Goal: Transaction & Acquisition: Obtain resource

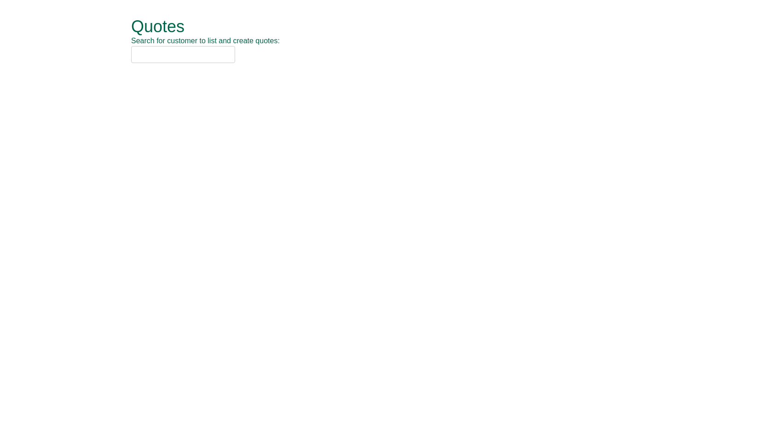
click at [191, 59] on input "text" at bounding box center [183, 54] width 104 height 17
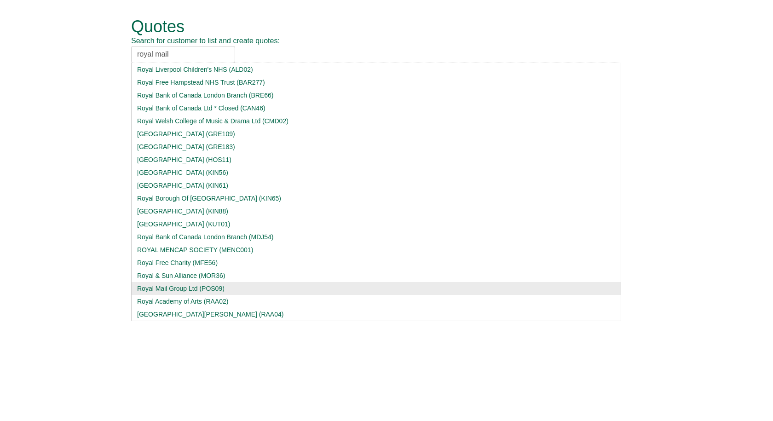
type input "royal mail"
click at [170, 149] on div "Royal Mail Group Ltd (POS09)" at bounding box center [376, 288] width 478 height 9
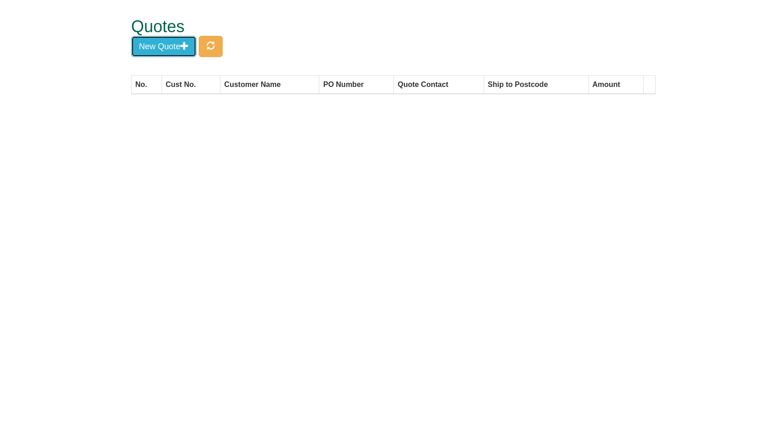
click at [164, 48] on button "New Quote" at bounding box center [163, 46] width 65 height 21
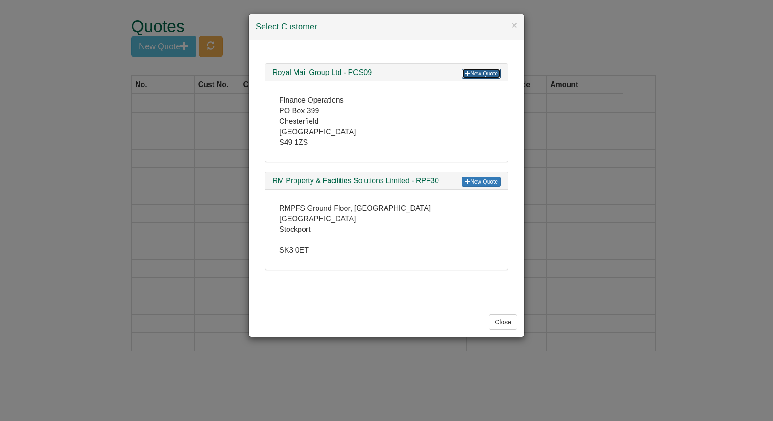
click at [350, 71] on link "New Quote" at bounding box center [481, 74] width 39 height 10
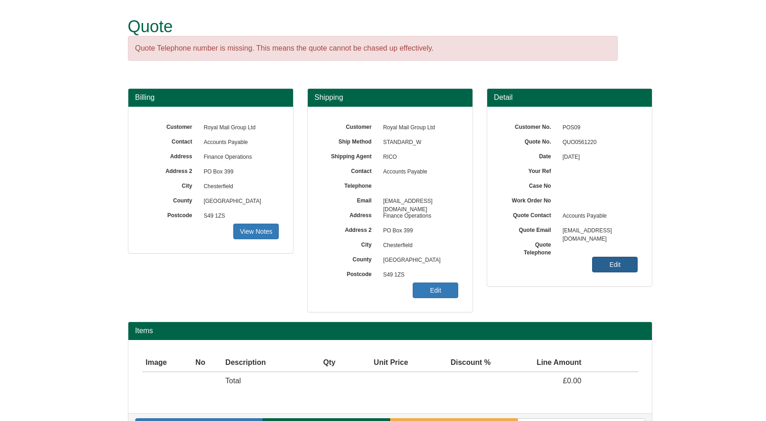
click at [630, 261] on link "Edit" at bounding box center [615, 265] width 46 height 16
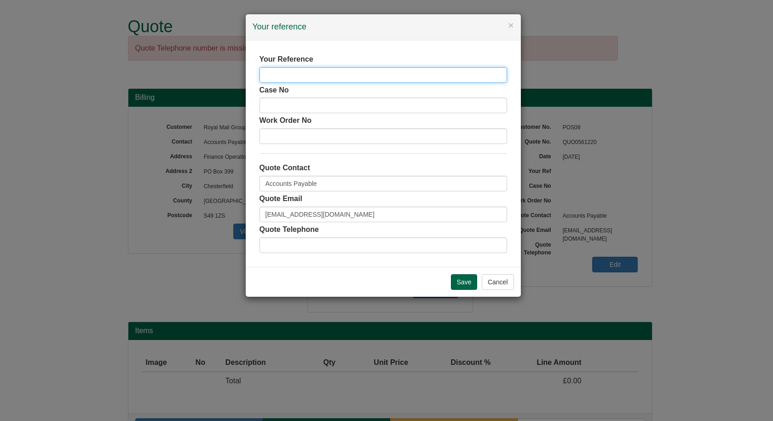
click at [334, 76] on input "text" at bounding box center [382, 75] width 247 height 16
paste input "4458303"
type input "4458303"
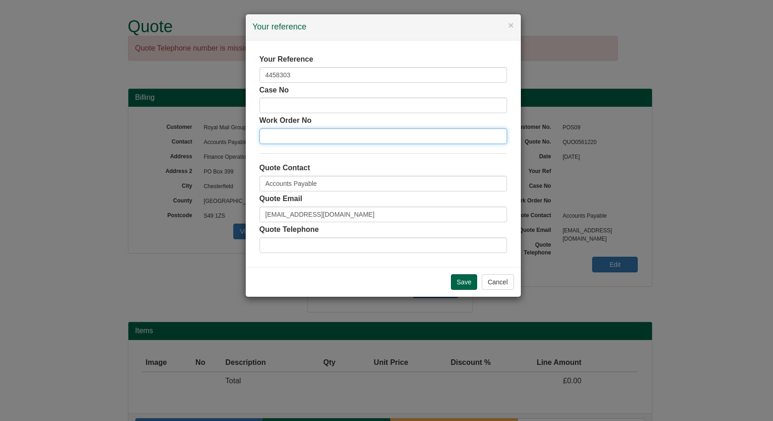
click at [330, 137] on input "text" at bounding box center [382, 136] width 247 height 16
paste input "4458303"
type input "4458303"
click at [466, 277] on input "Save" at bounding box center [464, 282] width 27 height 16
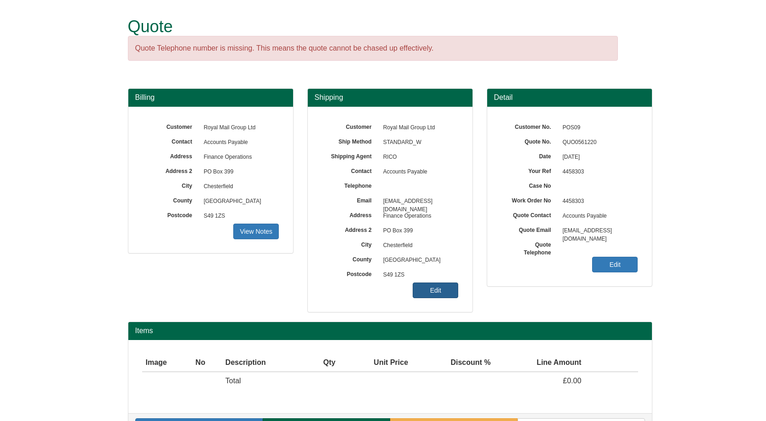
click at [431, 294] on link "Edit" at bounding box center [436, 290] width 46 height 16
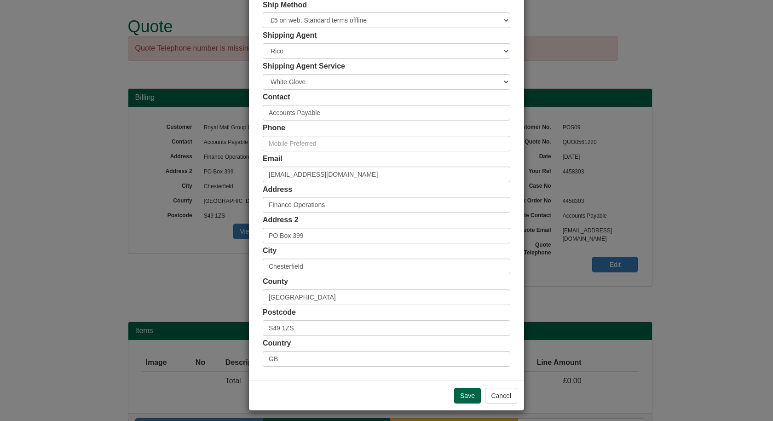
scroll to position [89, 0]
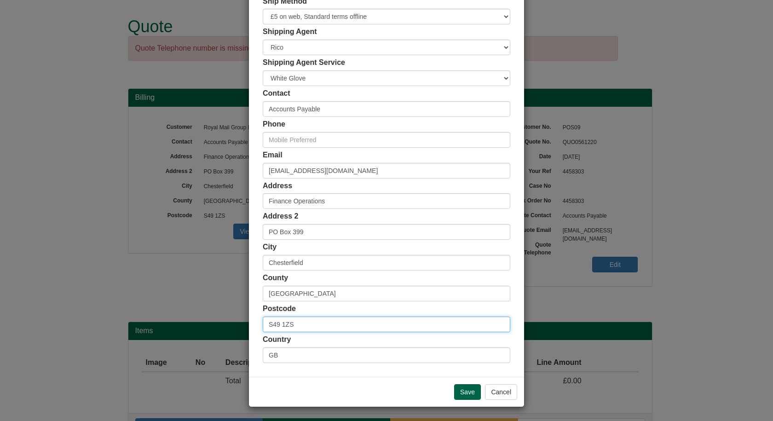
drag, startPoint x: 317, startPoint y: 327, endPoint x: 239, endPoint y: 331, distance: 78.8
click at [239, 331] on div "× Shipping Customer Name Royal Mail Group Ltd Ship Method Free of Charge £5 Fla…" at bounding box center [386, 210] width 773 height 421
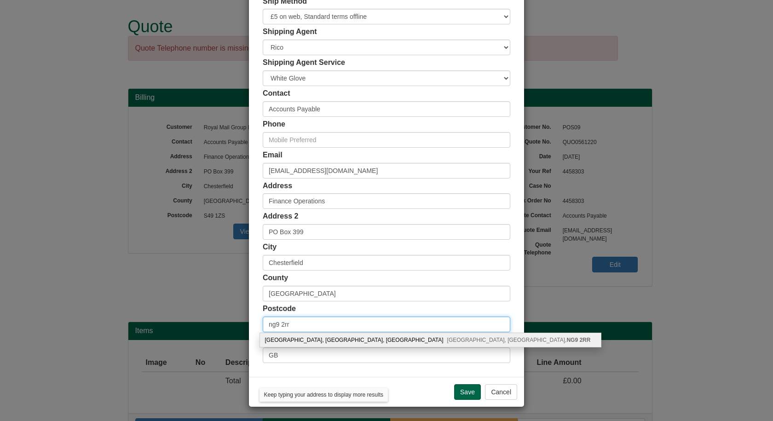
type input "ng9 2rr"
click at [320, 341] on div "Royal Mail, Nottingham Mail Centre, Padge Road Beeston, Nottingham, NG9 2RR" at bounding box center [430, 340] width 341 height 14
type input "Royal Mail"
type input "Nottingham Mail Centre, Padge Road, Beeston"
type input "Nottingham"
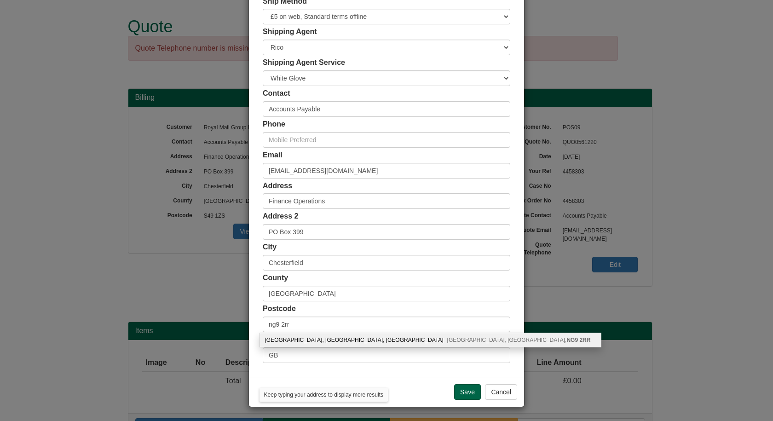
type input "Nottinghamshire"
type input "NG9 2RR"
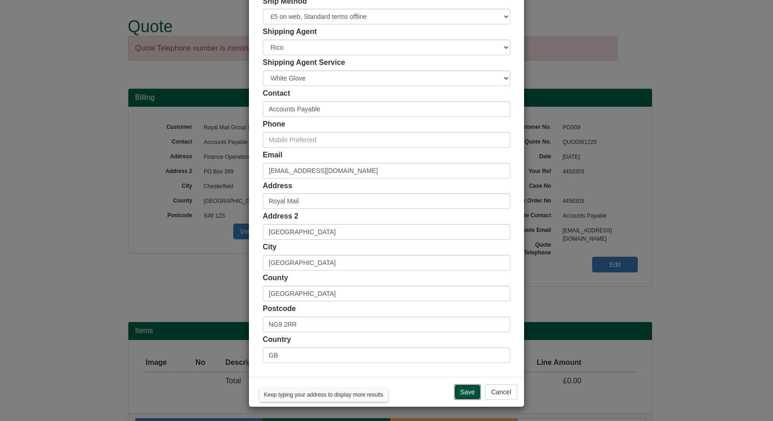
click at [464, 387] on input "Save" at bounding box center [467, 392] width 27 height 16
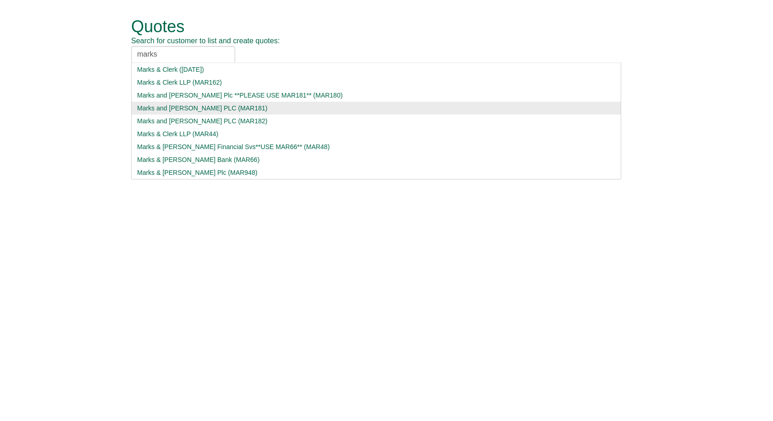
type input "marks"
click at [177, 109] on div "Marks and [PERSON_NAME] PLC (MAR181)" at bounding box center [376, 107] width 478 height 9
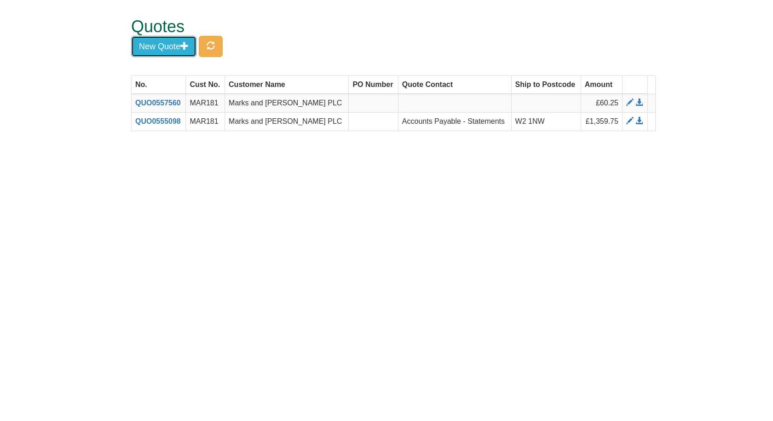
click at [165, 46] on button "New Quote" at bounding box center [163, 46] width 65 height 21
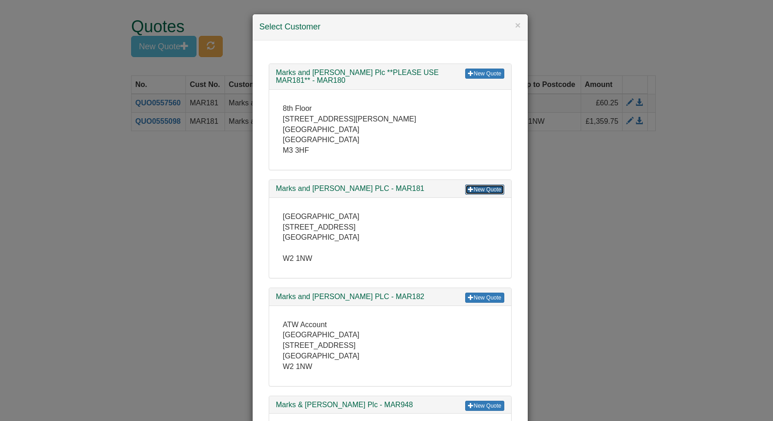
click at [474, 187] on link "New Quote" at bounding box center [484, 189] width 39 height 10
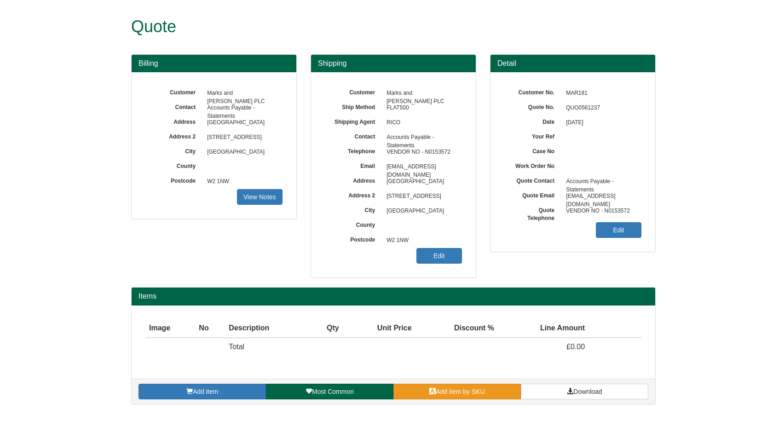
click at [434, 394] on span at bounding box center [432, 391] width 6 height 6
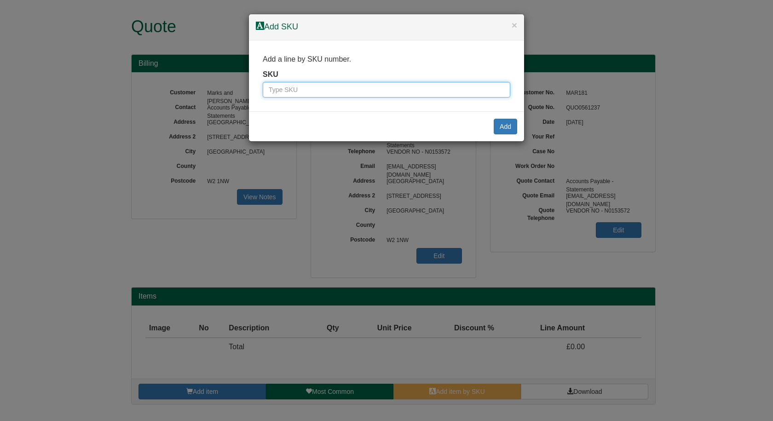
click at [359, 89] on input "text" at bounding box center [386, 90] width 247 height 16
paste input "9787501BLA"
type input "9787501BLA"
click at [502, 127] on button "Add" at bounding box center [505, 127] width 23 height 16
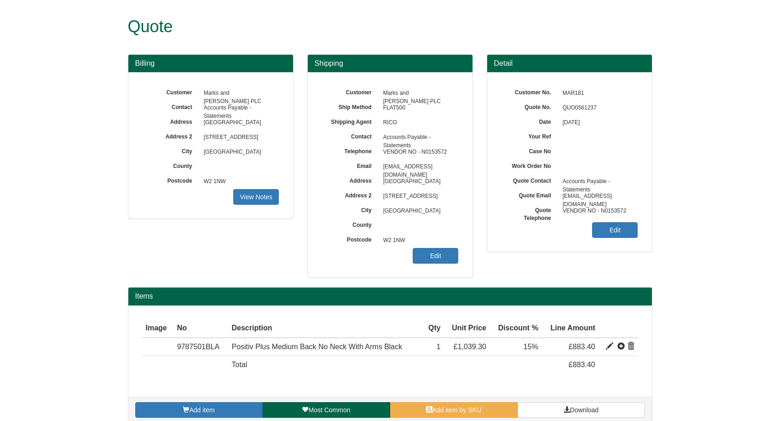
scroll to position [11, 0]
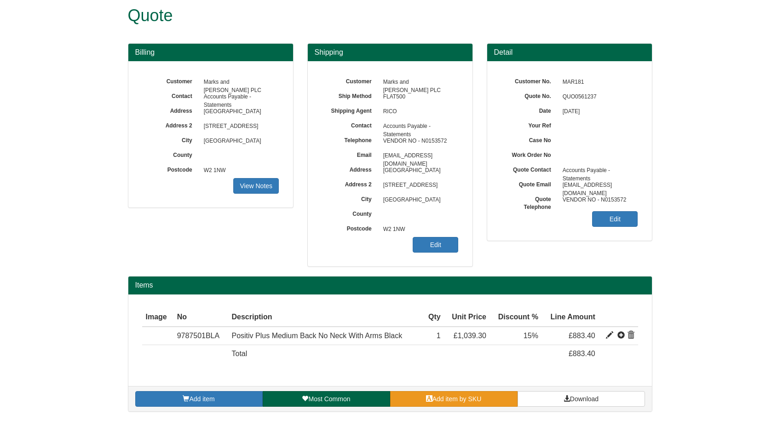
click at [440, 397] on span "Add item by SKU" at bounding box center [456, 398] width 49 height 7
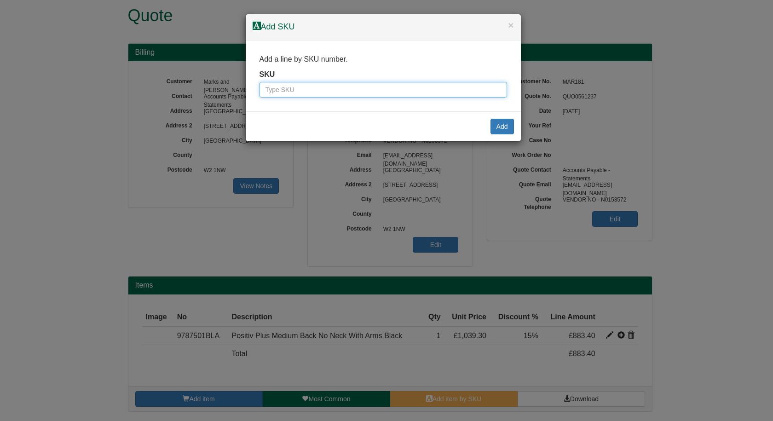
click at [358, 84] on input "text" at bounding box center [382, 90] width 247 height 16
paste input "1401110"
type input "1401110"
click at [501, 125] on button "Add" at bounding box center [501, 127] width 23 height 16
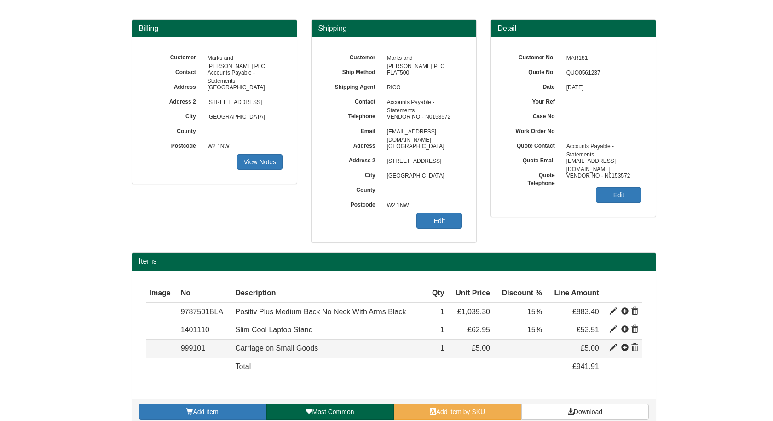
scroll to position [48, 0]
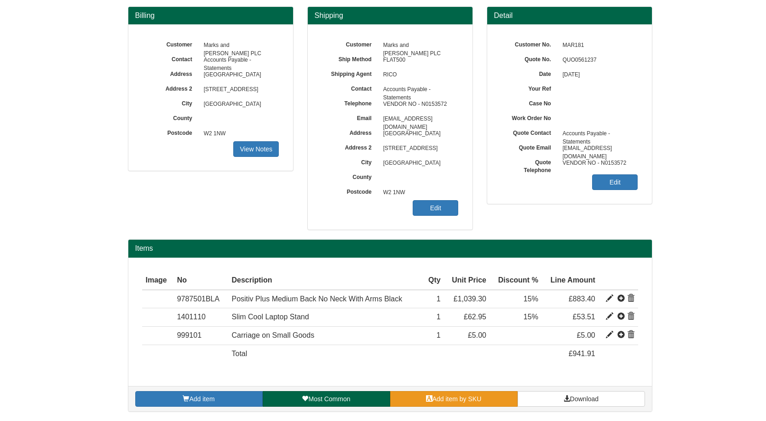
click at [472, 397] on span "Add item by SKU" at bounding box center [456, 398] width 49 height 7
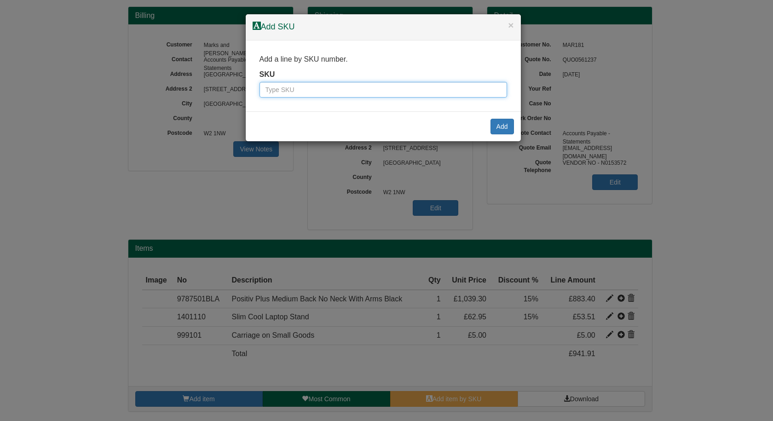
click at [393, 90] on input "text" at bounding box center [382, 90] width 247 height 16
paste input "9877011"
type input "9877011"
click at [505, 128] on button "Add" at bounding box center [501, 127] width 23 height 16
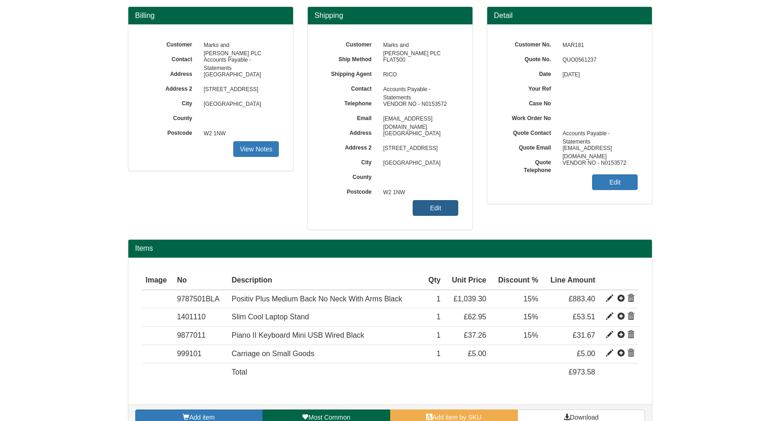
click at [437, 203] on link "Edit" at bounding box center [436, 208] width 46 height 16
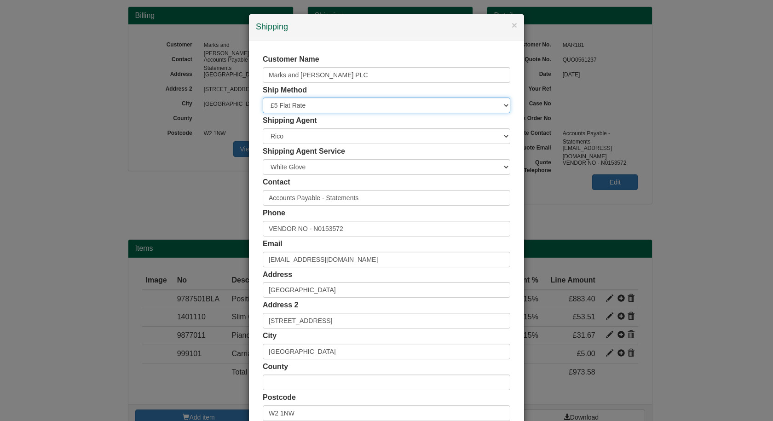
click at [362, 106] on select "Free of Charge £5 Flat Rate £7.50 Flat Rate £10 Flat Rate BESPOKE2 BESPOKE3 BES…" at bounding box center [386, 106] width 247 height 16
select select "STANDARD"
click at [263, 98] on select "Free of Charge £5 Flat Rate £7.50 Flat Rate £10 Flat Rate BESPOKE2 BESPOKE3 BES…" at bounding box center [386, 106] width 247 height 16
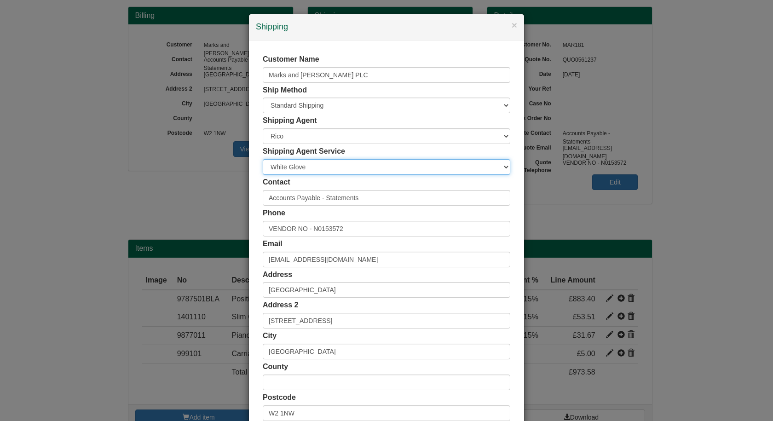
click at [373, 165] on select "Carrier White Glove" at bounding box center [386, 167] width 247 height 16
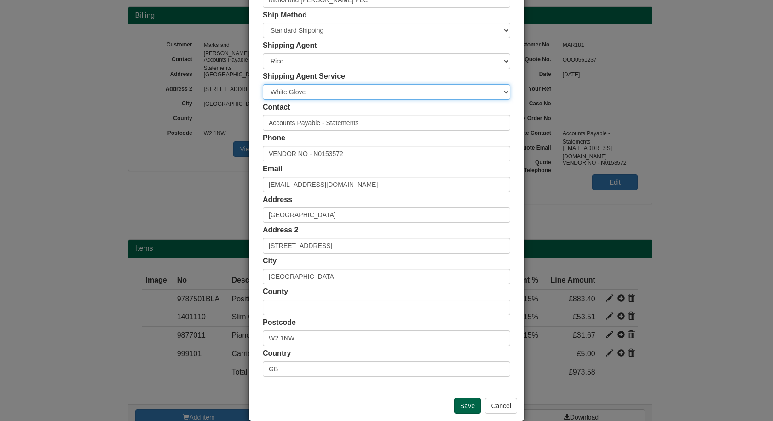
scroll to position [89, 0]
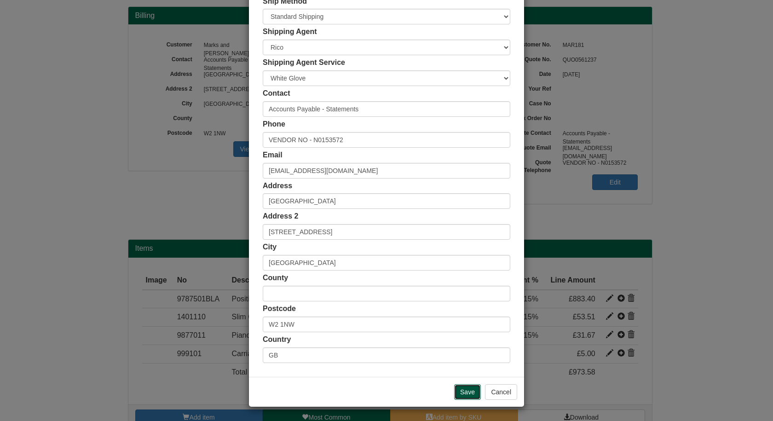
click at [461, 391] on input "Save" at bounding box center [467, 392] width 27 height 16
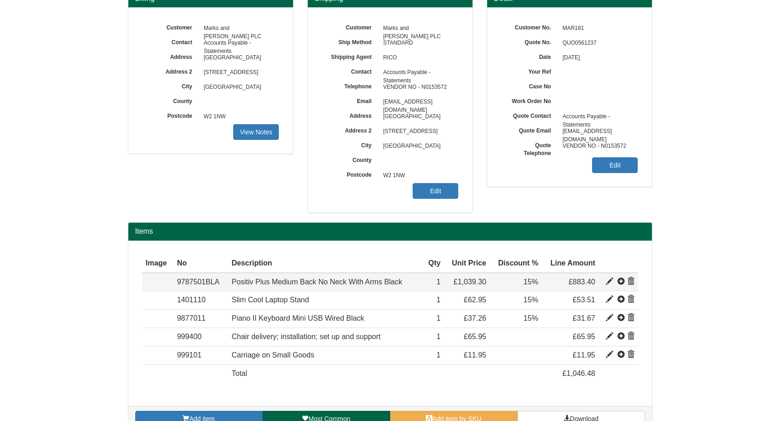
scroll to position [85, 0]
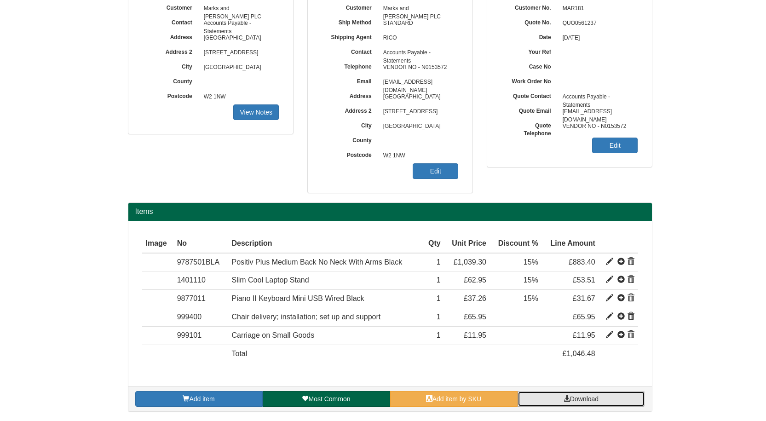
click at [582, 396] on span "Download" at bounding box center [584, 398] width 29 height 7
